Goal: Navigation & Orientation: Find specific page/section

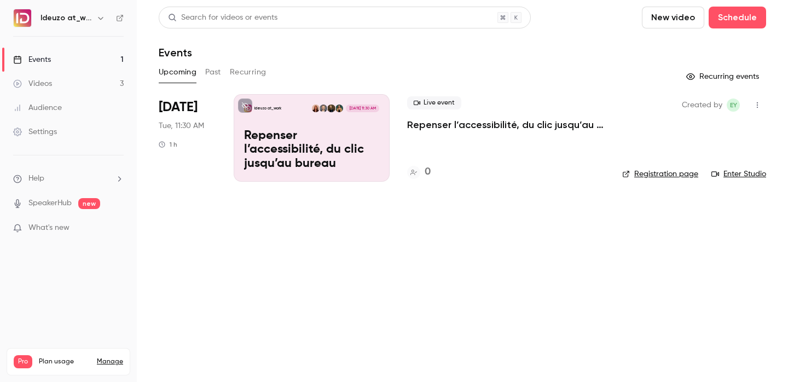
click at [74, 78] on link "Videos 3" at bounding box center [68, 84] width 137 height 24
